Goal: Communication & Community: Share content

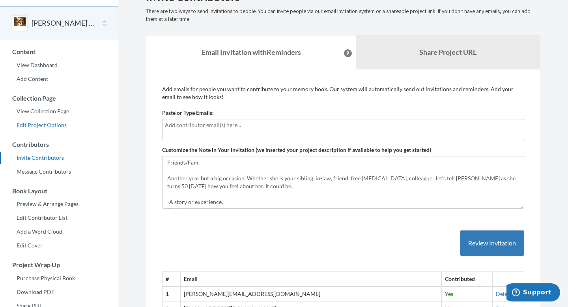
scroll to position [48, 0]
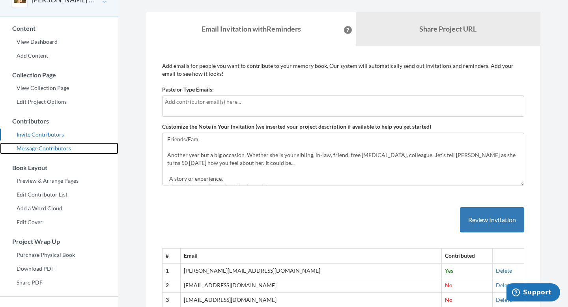
click at [63, 149] on link "Message Contributors" at bounding box center [59, 148] width 118 height 12
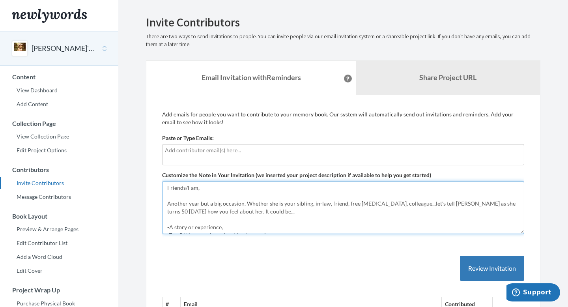
drag, startPoint x: 168, startPoint y: 188, endPoint x: 208, endPoint y: 228, distance: 56.9
click at [208, 228] on textarea "Friends/Fam, Another year but a big occasion. Whether she is your sibling, in-l…" at bounding box center [343, 207] width 362 height 53
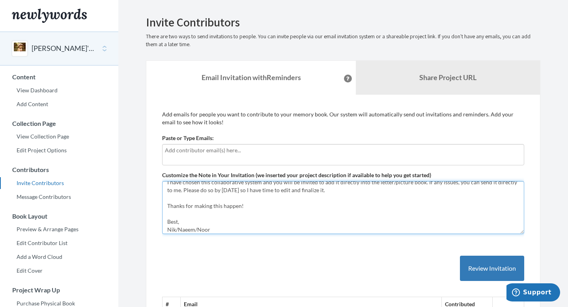
scroll to position [118, 0]
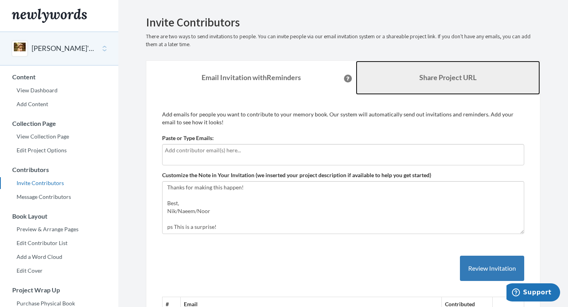
click at [421, 78] on b "Share Project URL" at bounding box center [447, 77] width 57 height 9
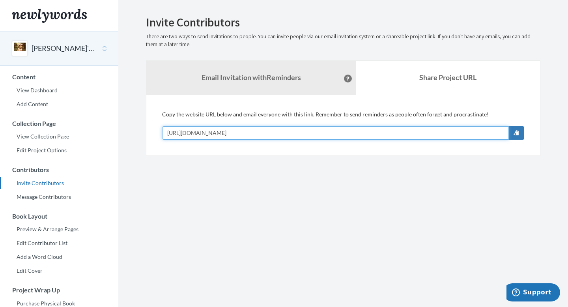
click at [256, 130] on input "[URL][DOMAIN_NAME]" at bounding box center [335, 132] width 346 height 13
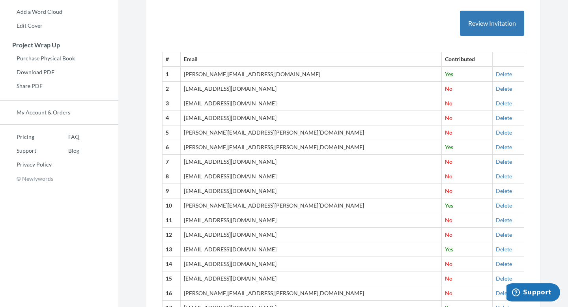
scroll to position [223, 0]
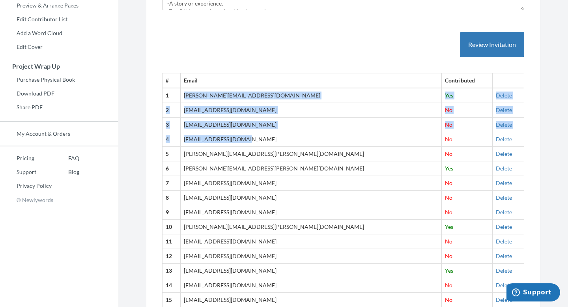
drag, startPoint x: 195, startPoint y: 97, endPoint x: 242, endPoint y: 146, distance: 67.7
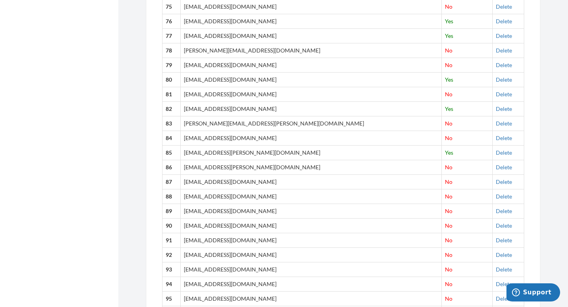
scroll to position [1497, 0]
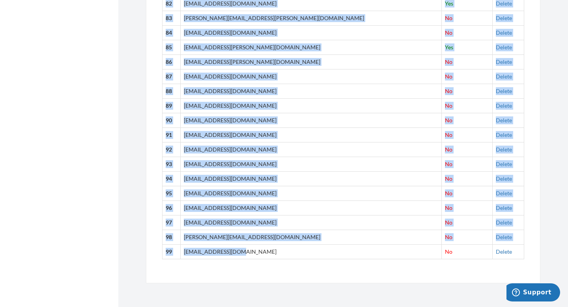
copy tbody "[PERSON_NAME][EMAIL_ADDRESS][DOMAIN_NAME] Yes Delete 2 [EMAIL_ADDRESS][DOMAIN_N…"
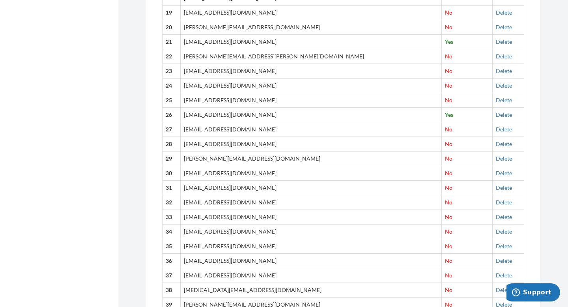
scroll to position [0, 0]
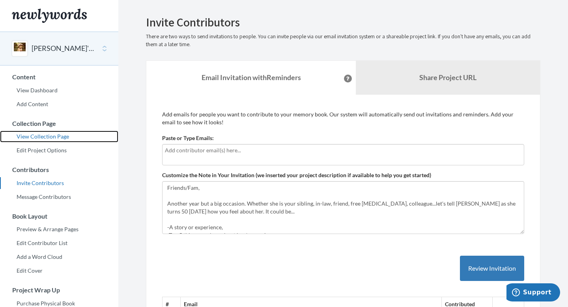
click at [53, 135] on link "View Collection Page" at bounding box center [59, 136] width 118 height 12
